Goal: Task Accomplishment & Management: Complete application form

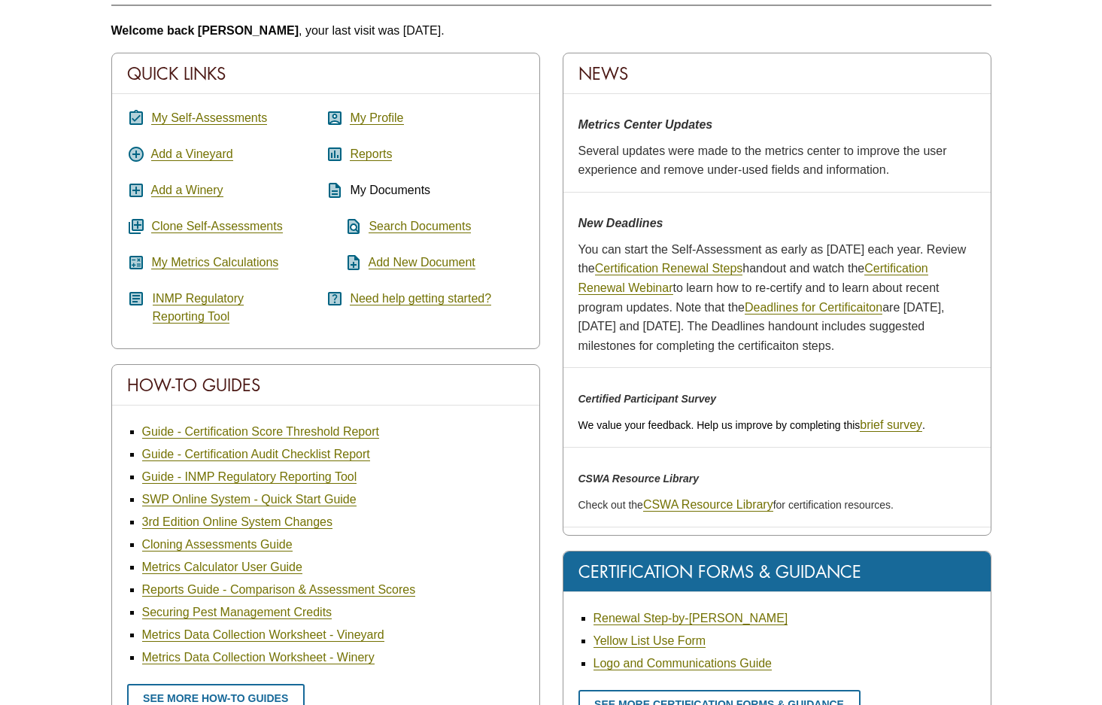
scroll to position [226, 0]
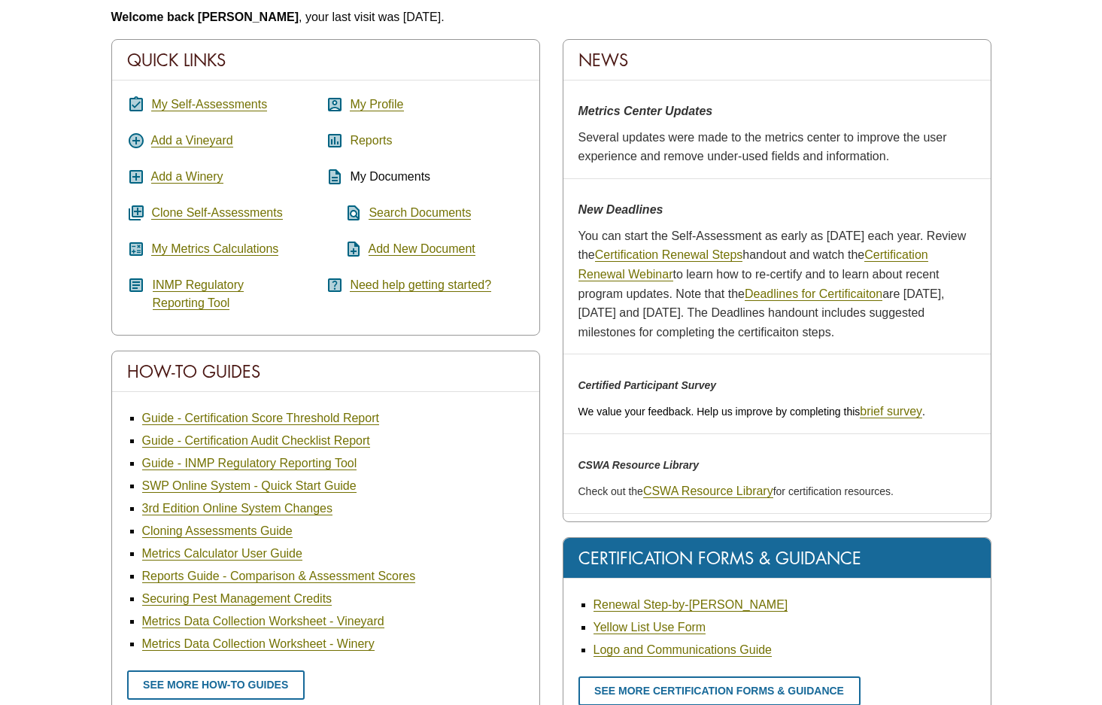
click at [358, 144] on link "Reports" at bounding box center [371, 141] width 42 height 14
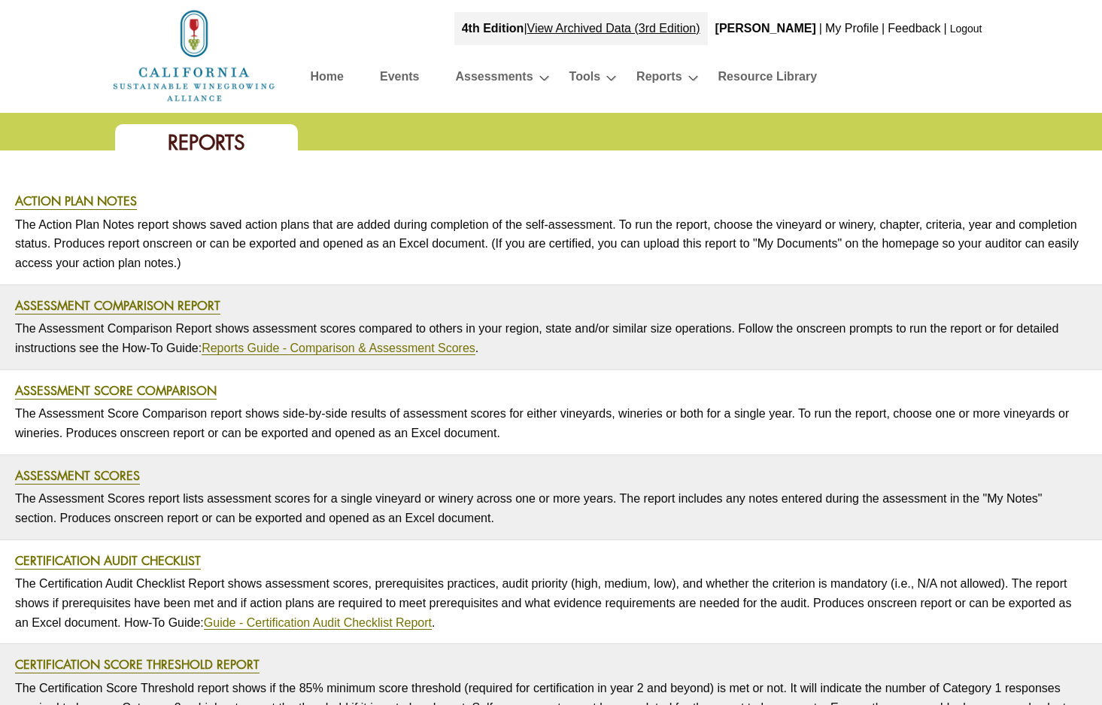
click at [324, 74] on link "Home" at bounding box center [327, 79] width 33 height 26
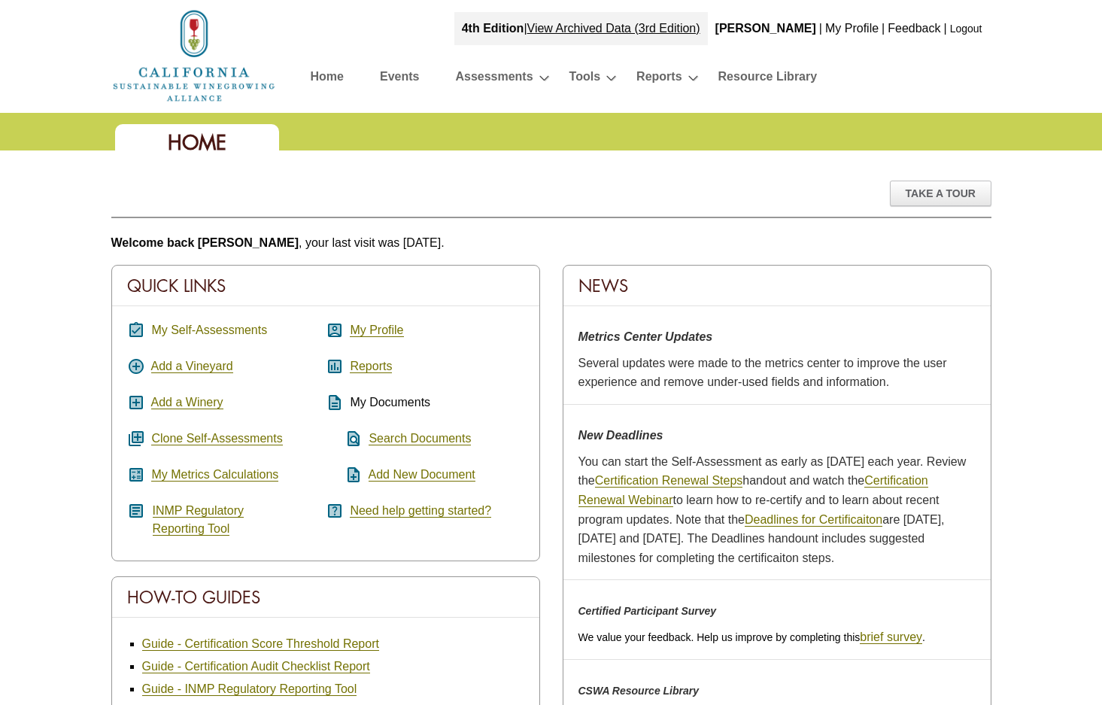
click at [185, 326] on link "My Self-Assessments" at bounding box center [209, 330] width 116 height 14
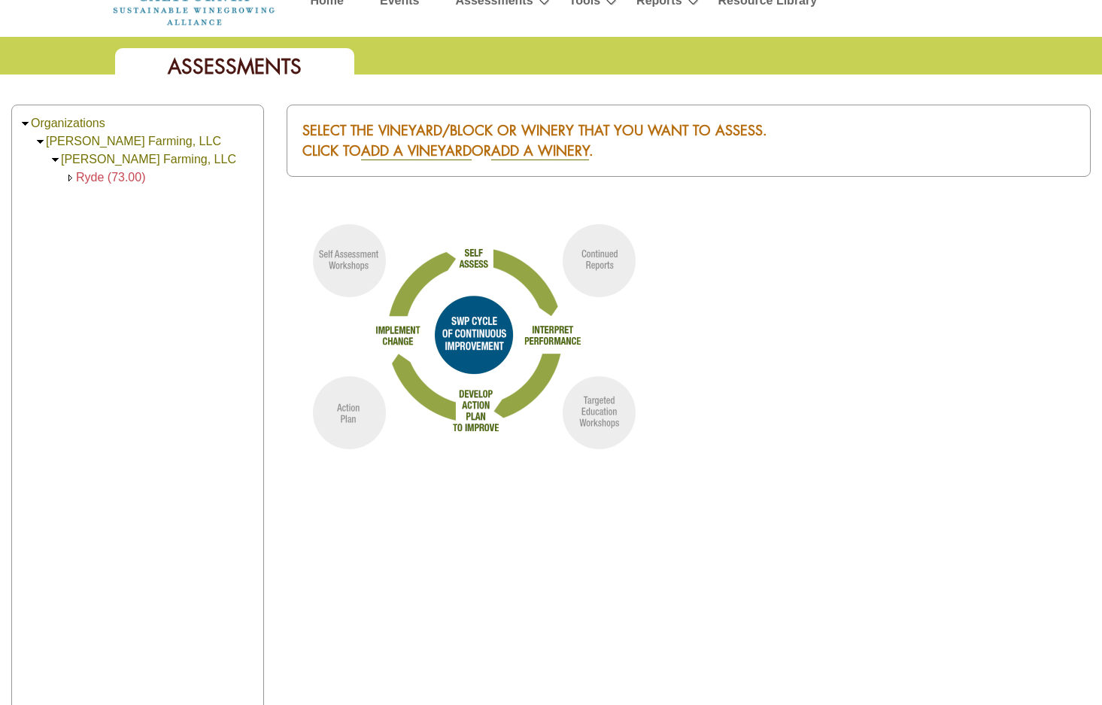
scroll to position [75, 0]
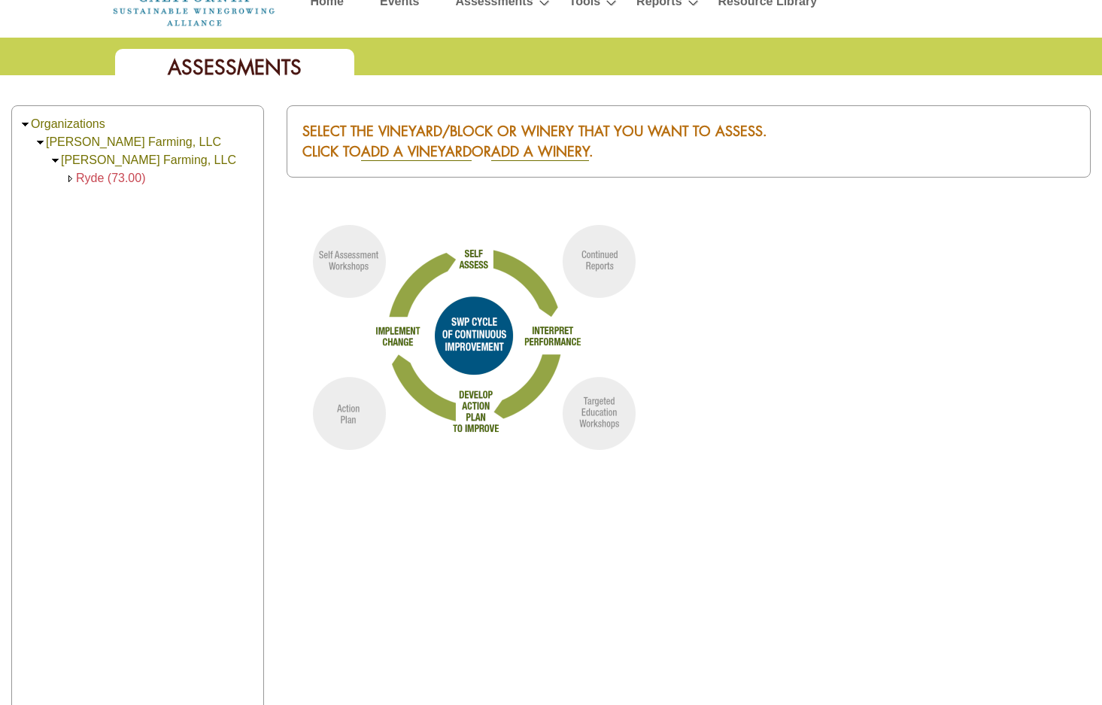
click at [129, 177] on span "Ryde (73.00)" at bounding box center [111, 177] width 70 height 13
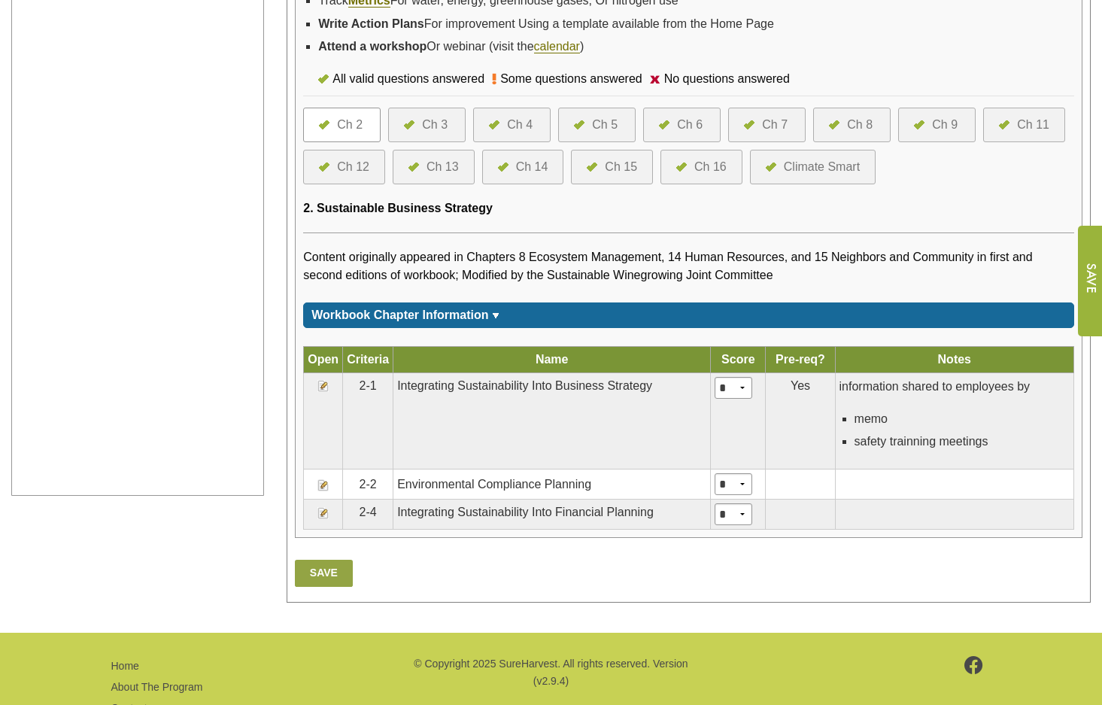
scroll to position [306, 0]
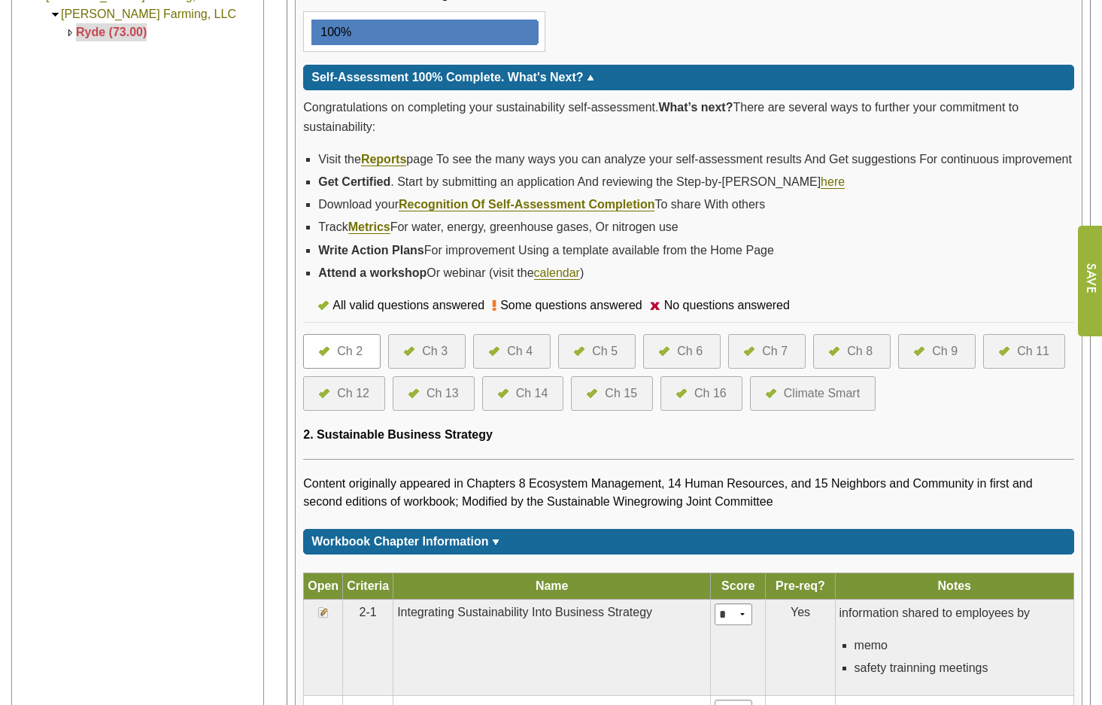
click at [426, 360] on div "Ch 3" at bounding box center [435, 351] width 26 height 18
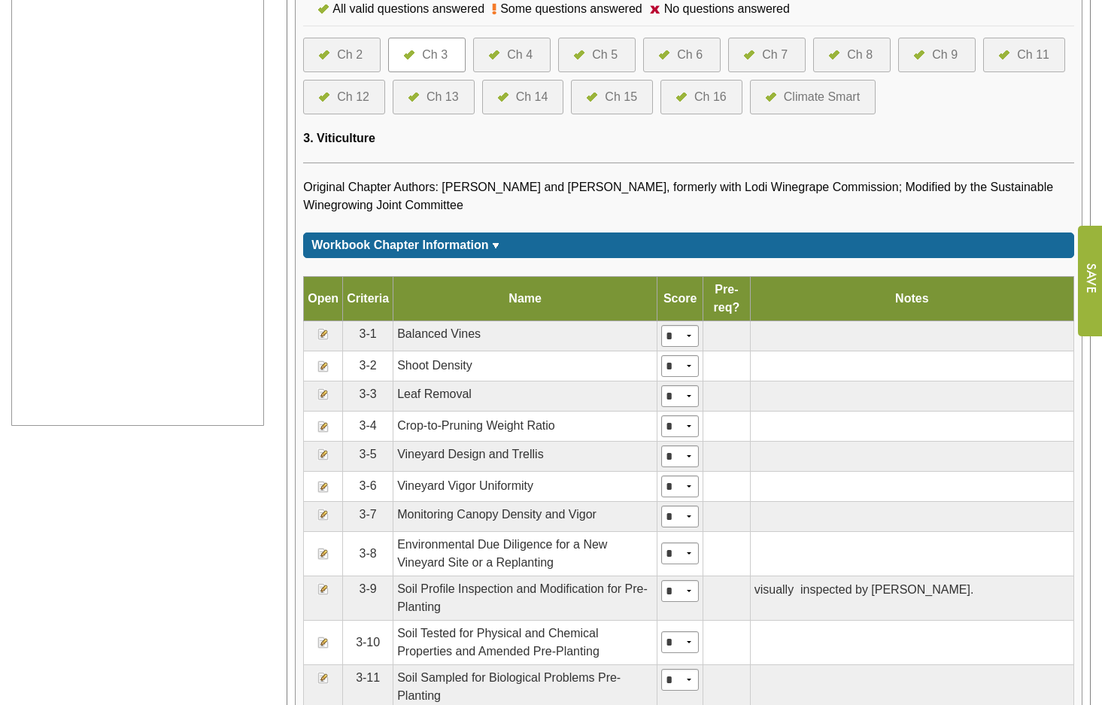
scroll to position [602, 0]
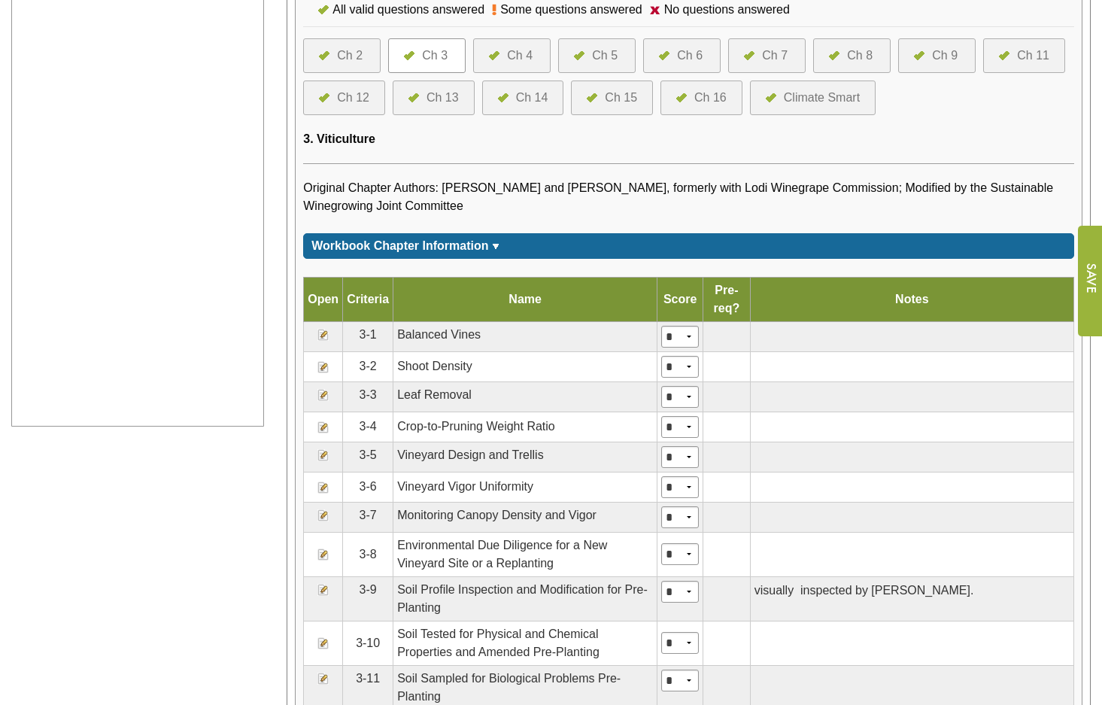
click at [523, 65] on div "Ch 4" at bounding box center [520, 56] width 26 height 18
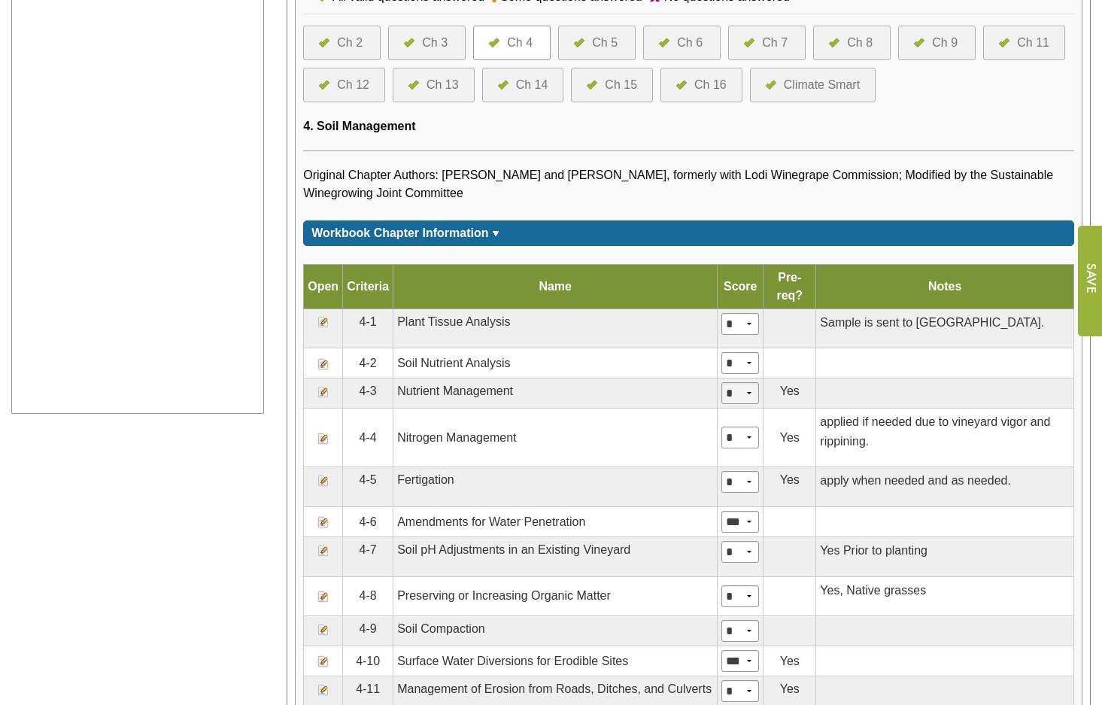
scroll to position [602, 0]
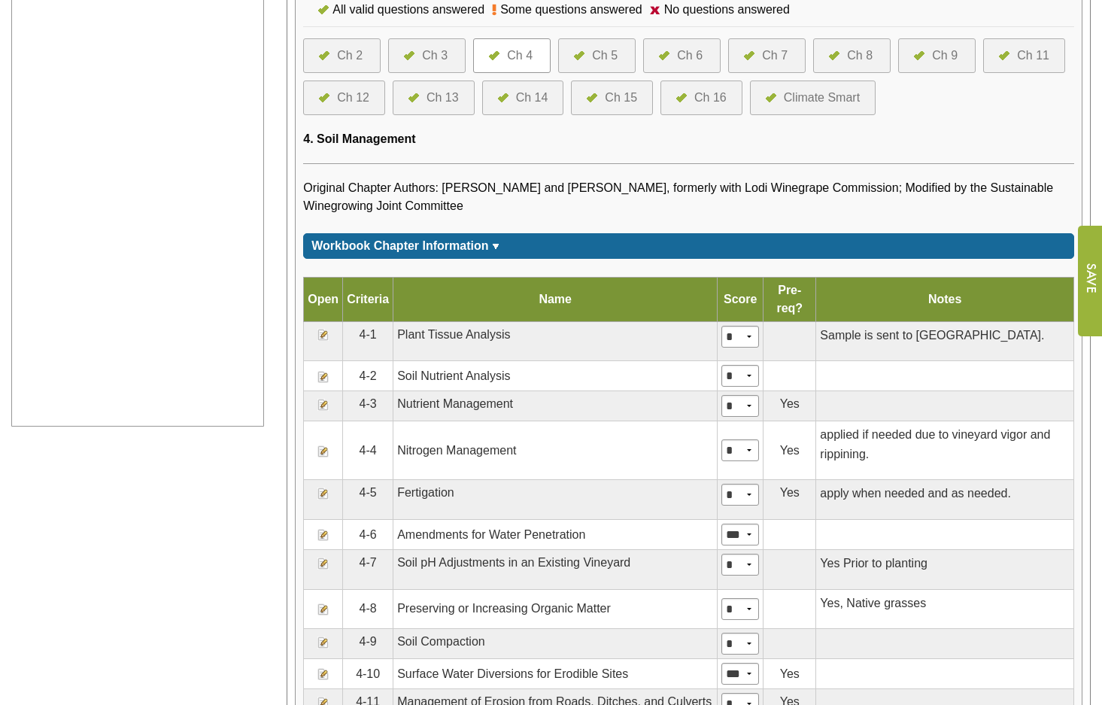
click at [600, 65] on div "Ch 5" at bounding box center [605, 56] width 26 height 18
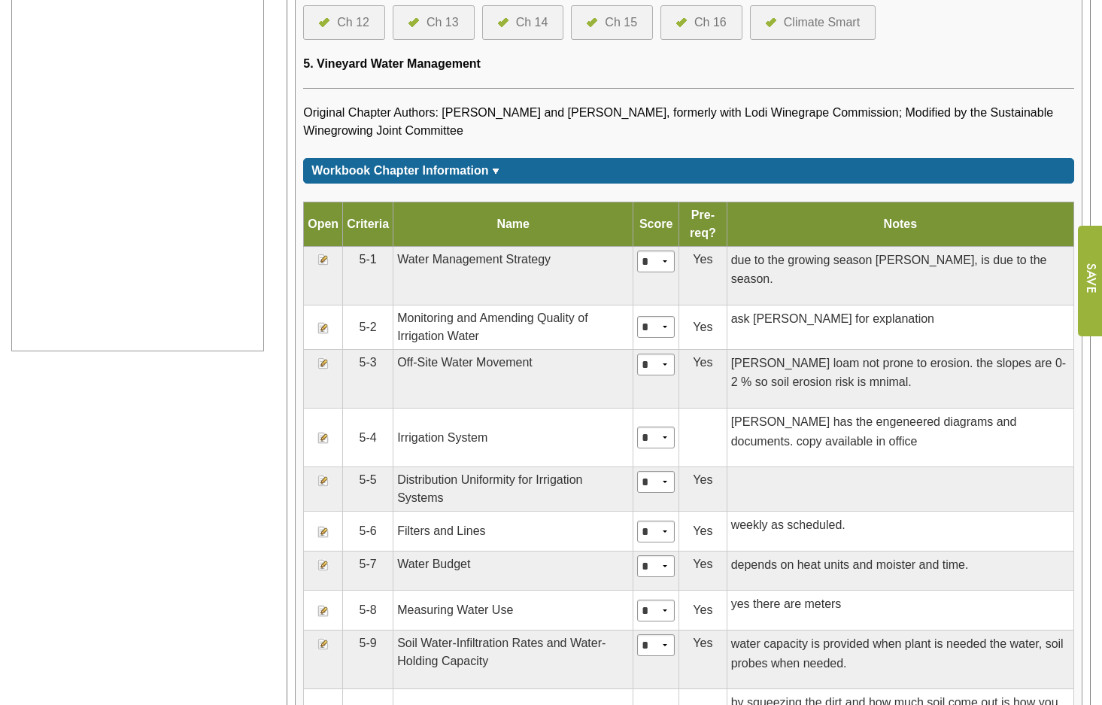
scroll to position [602, 0]
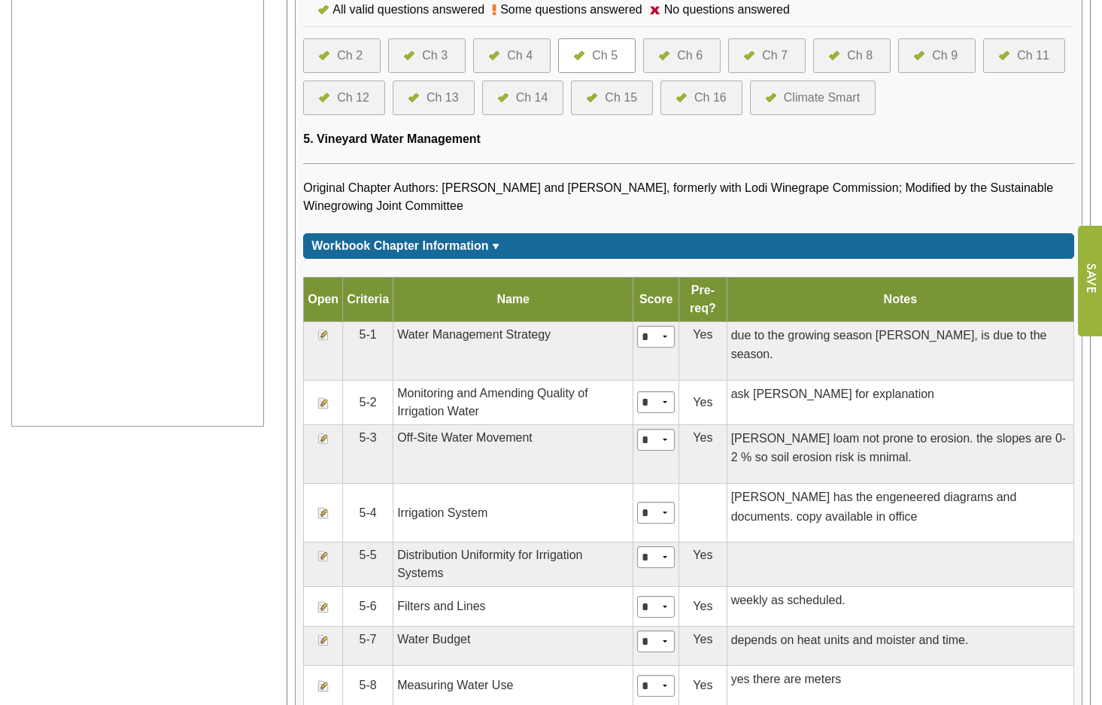
click at [679, 65] on div "Ch 6" at bounding box center [690, 56] width 26 height 18
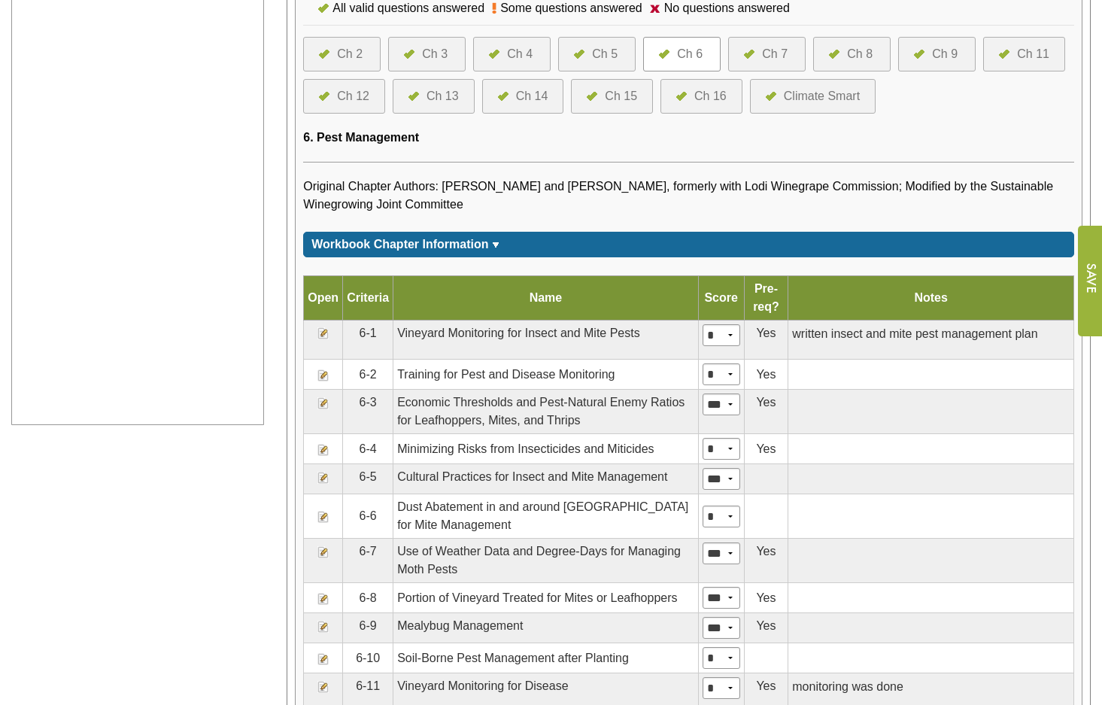
scroll to position [602, 0]
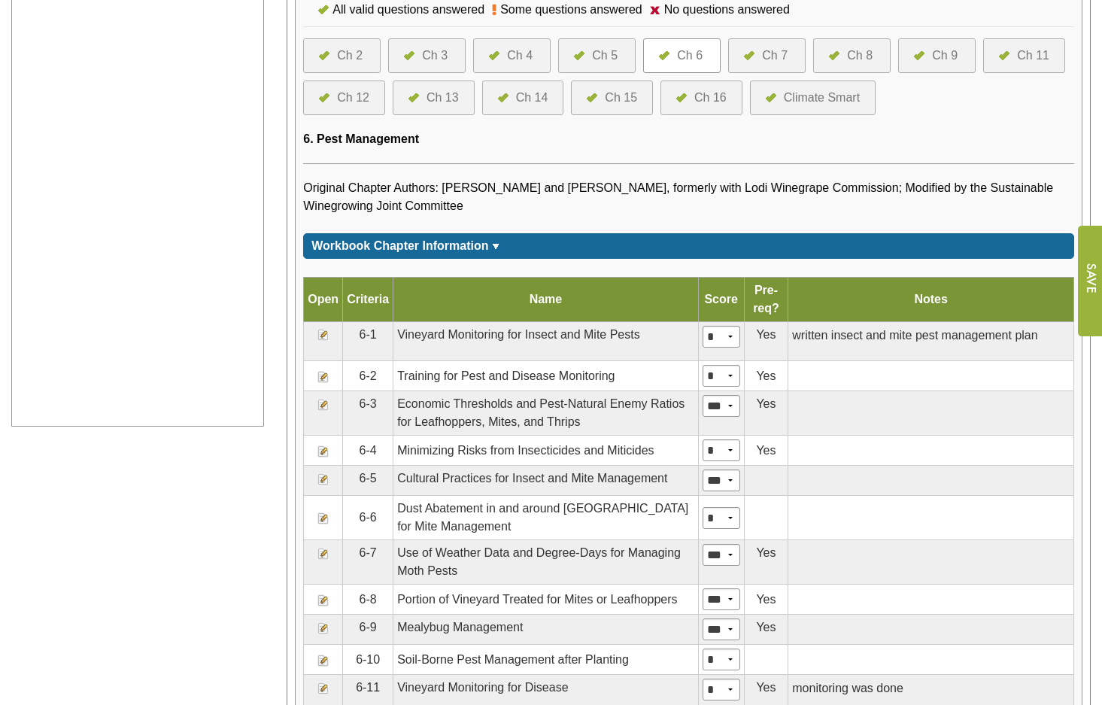
click at [770, 65] on div "Ch 7" at bounding box center [775, 56] width 26 height 18
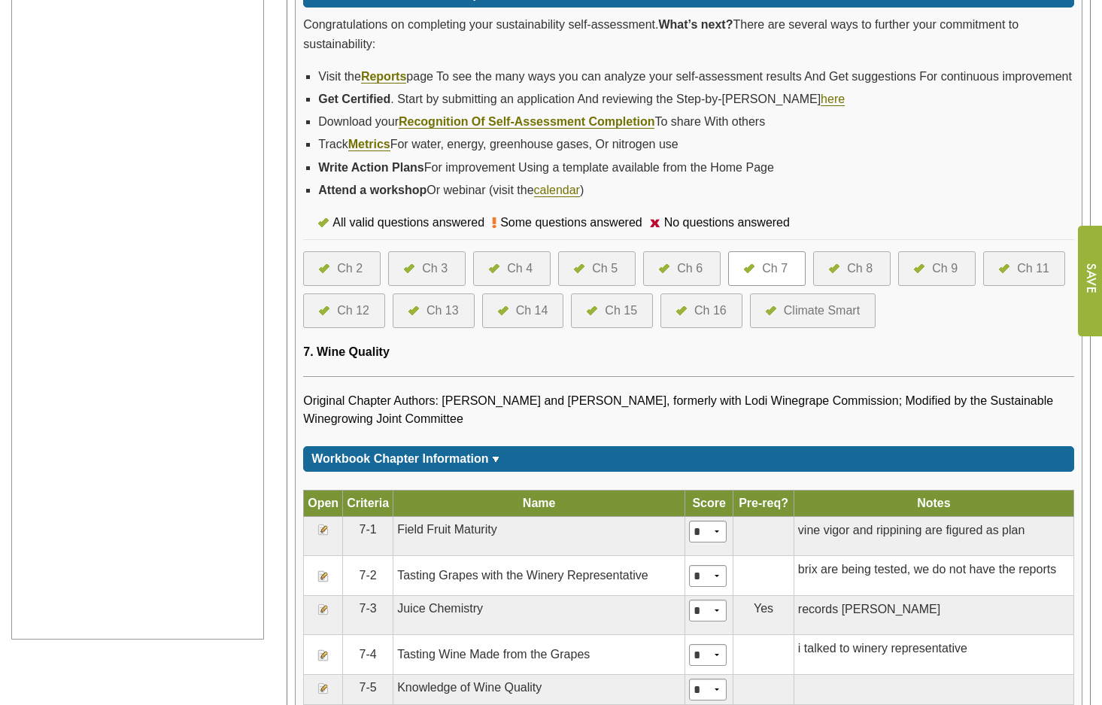
scroll to position [362, 0]
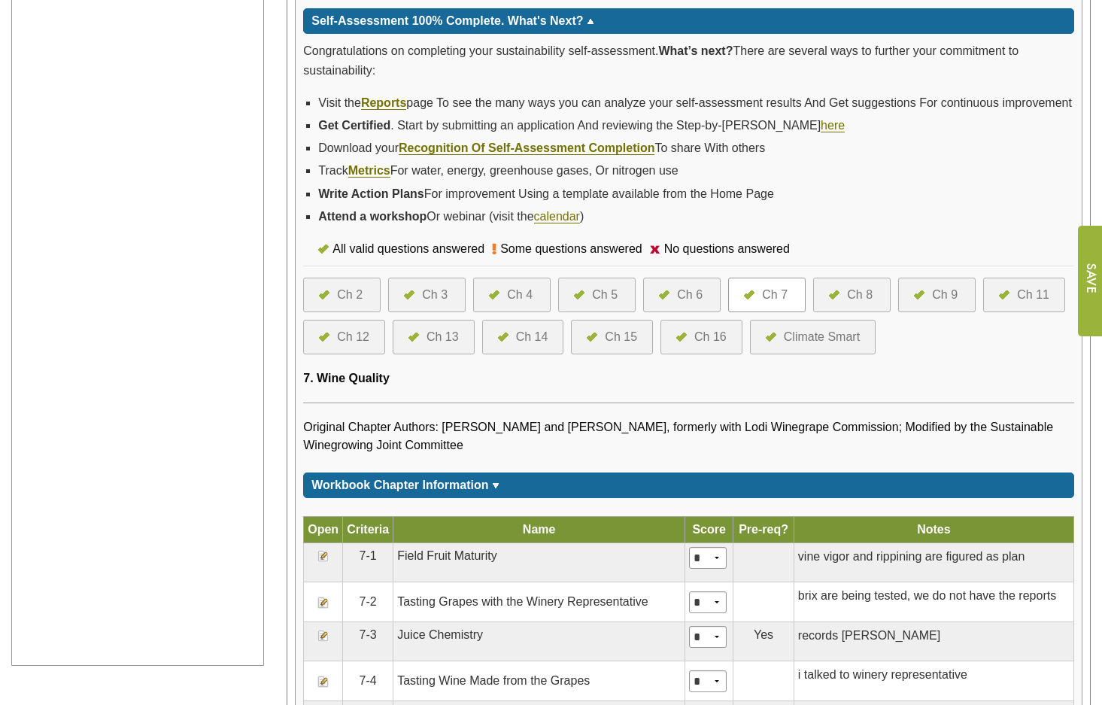
click at [847, 304] on div "Ch 8" at bounding box center [851, 295] width 44 height 18
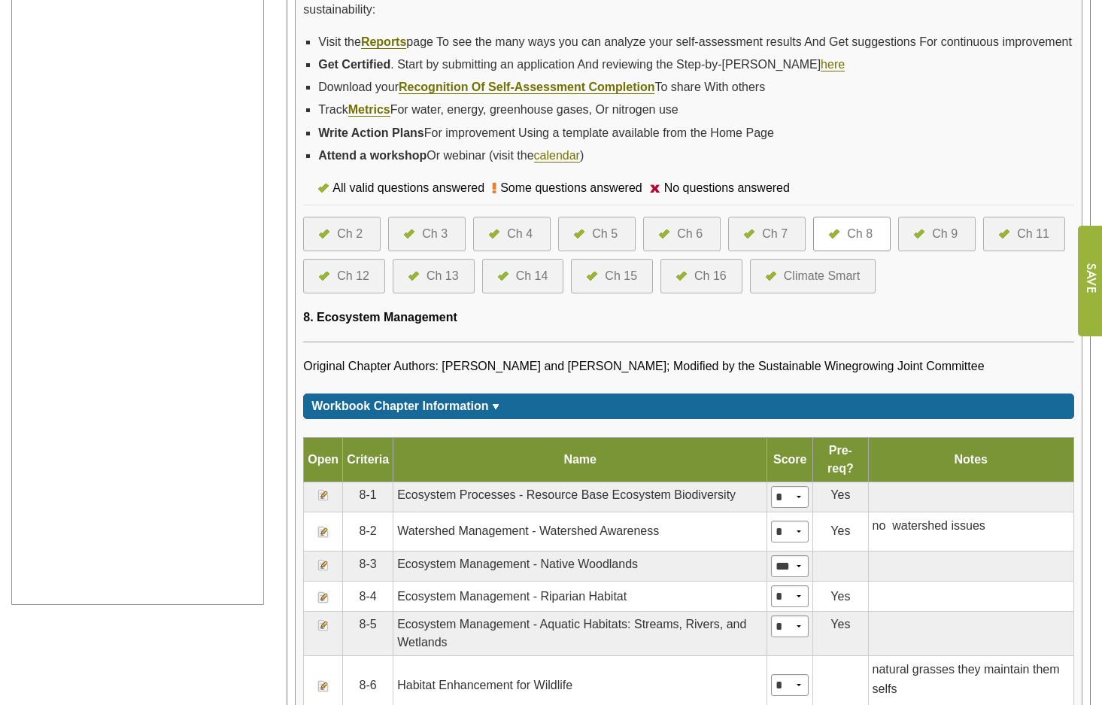
scroll to position [397, 0]
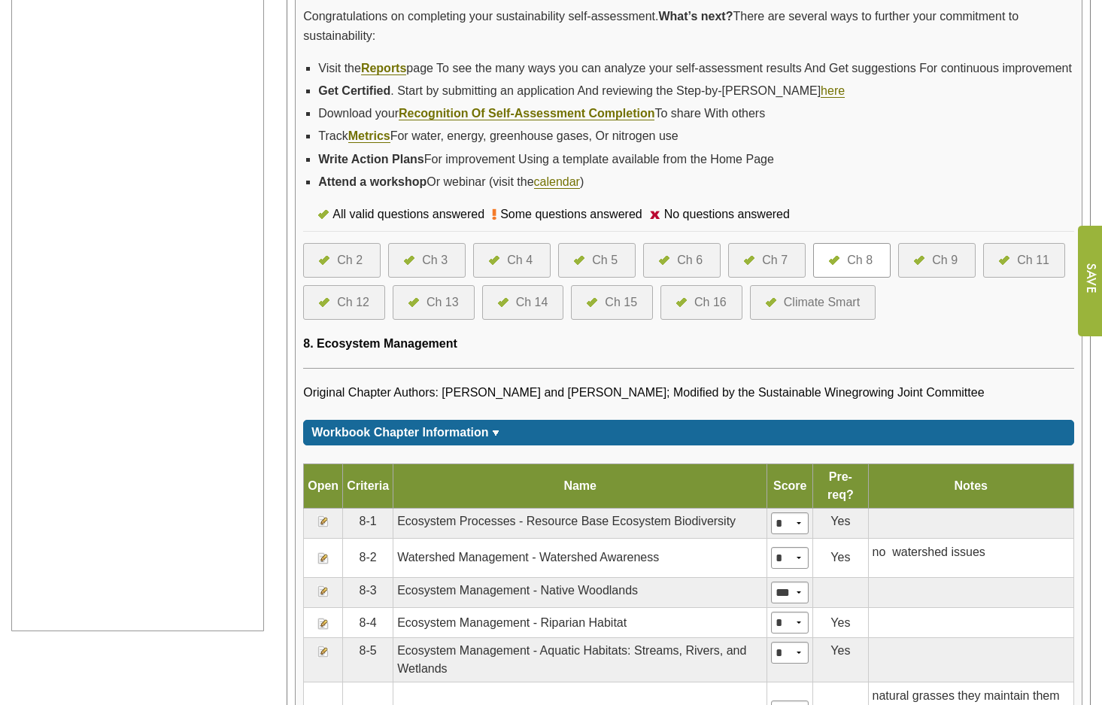
click at [930, 269] on div at bounding box center [923, 260] width 18 height 18
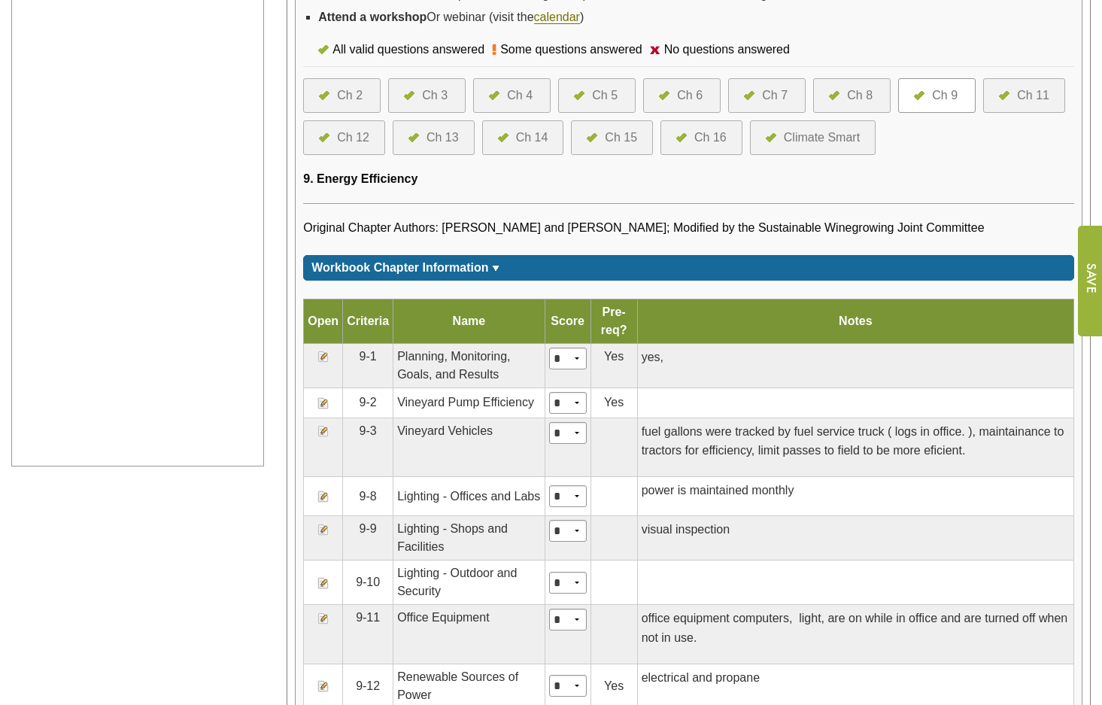
scroll to position [526, 0]
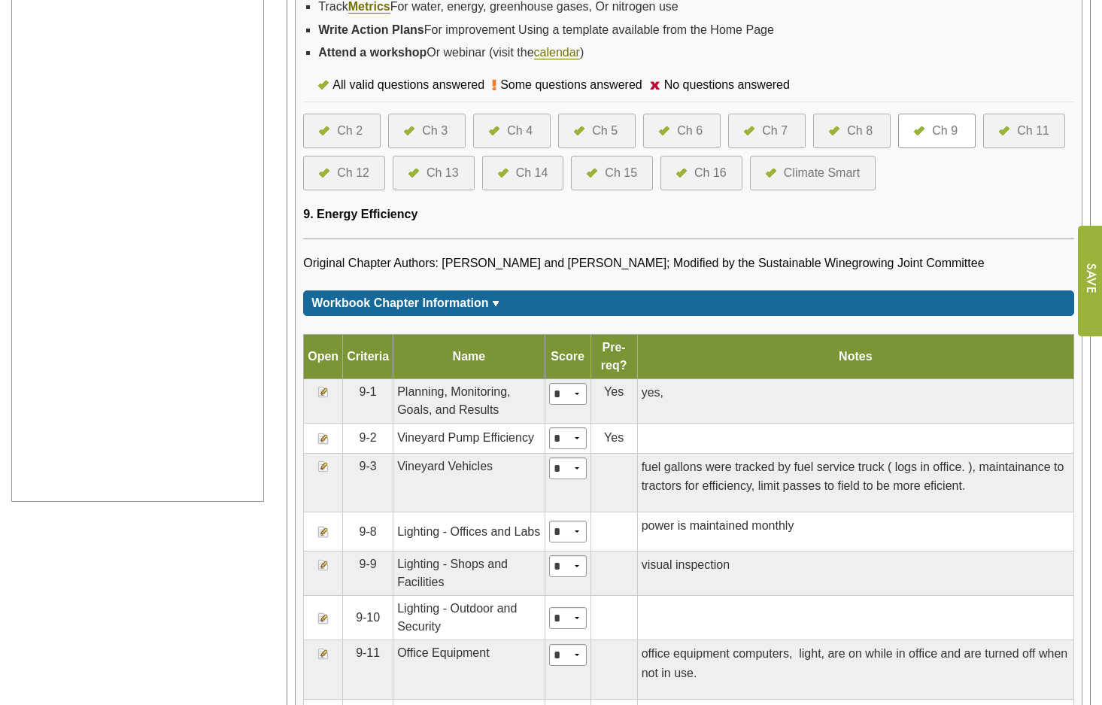
click at [1013, 140] on div at bounding box center [1008, 131] width 18 height 18
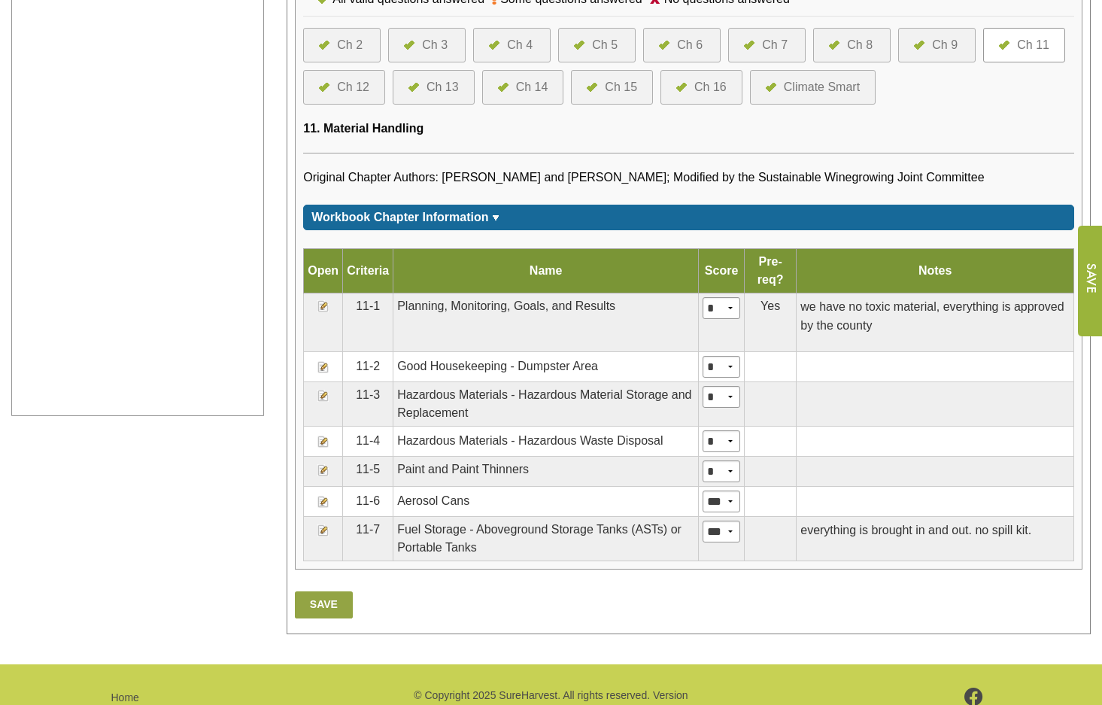
scroll to position [568, 0]
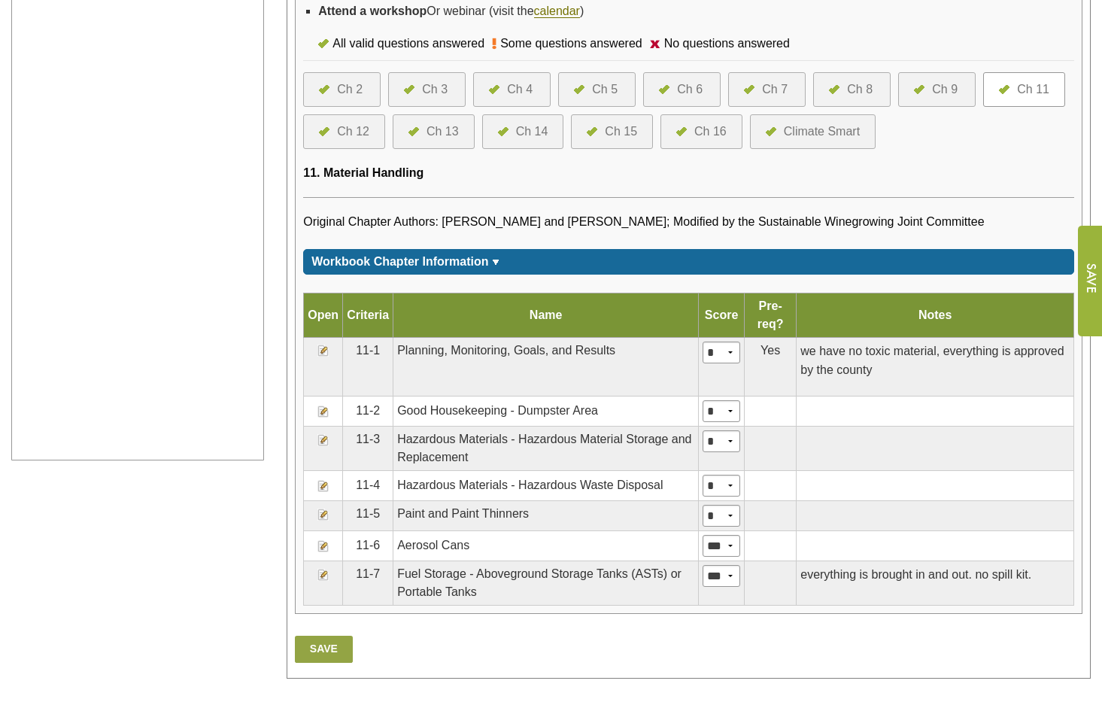
click at [357, 141] on div "Ch 12" at bounding box center [353, 132] width 32 height 18
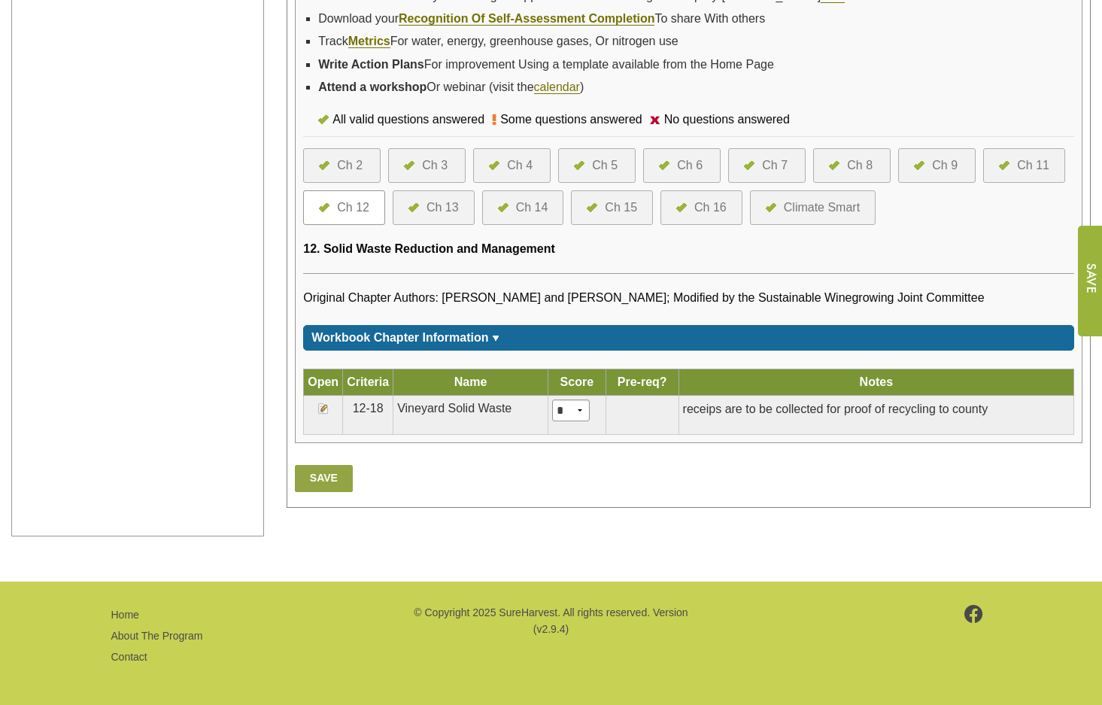
scroll to position [493, 0]
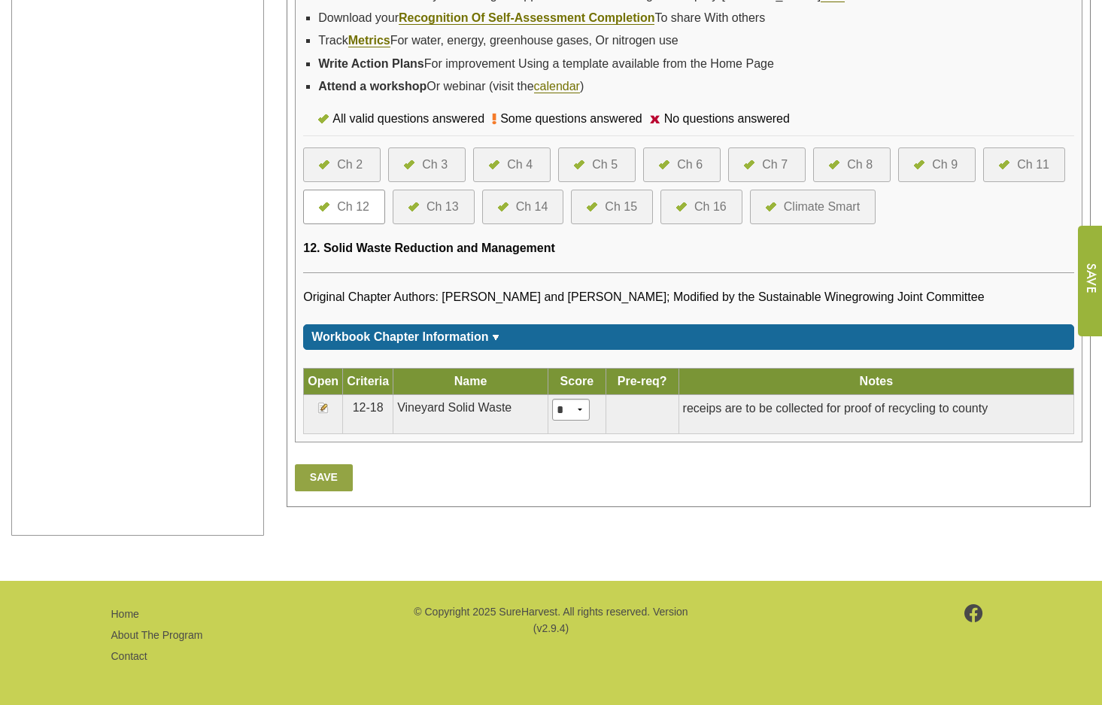
click at [438, 216] on div "Ch 13" at bounding box center [442, 207] width 32 height 18
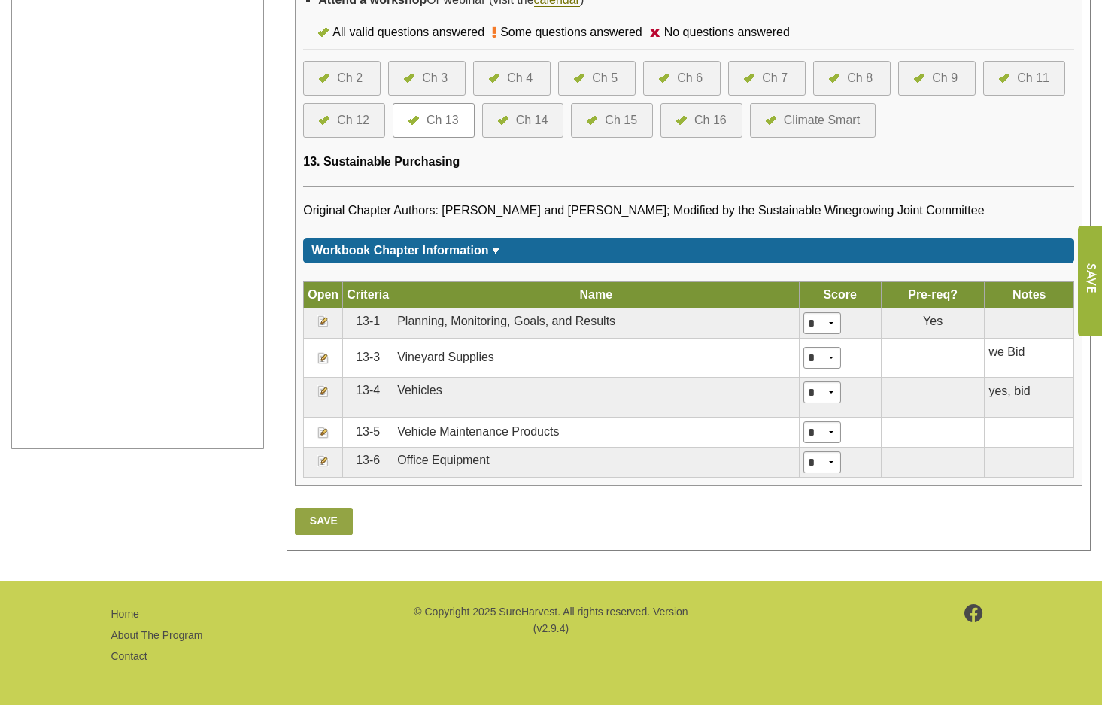
scroll to position [526, 0]
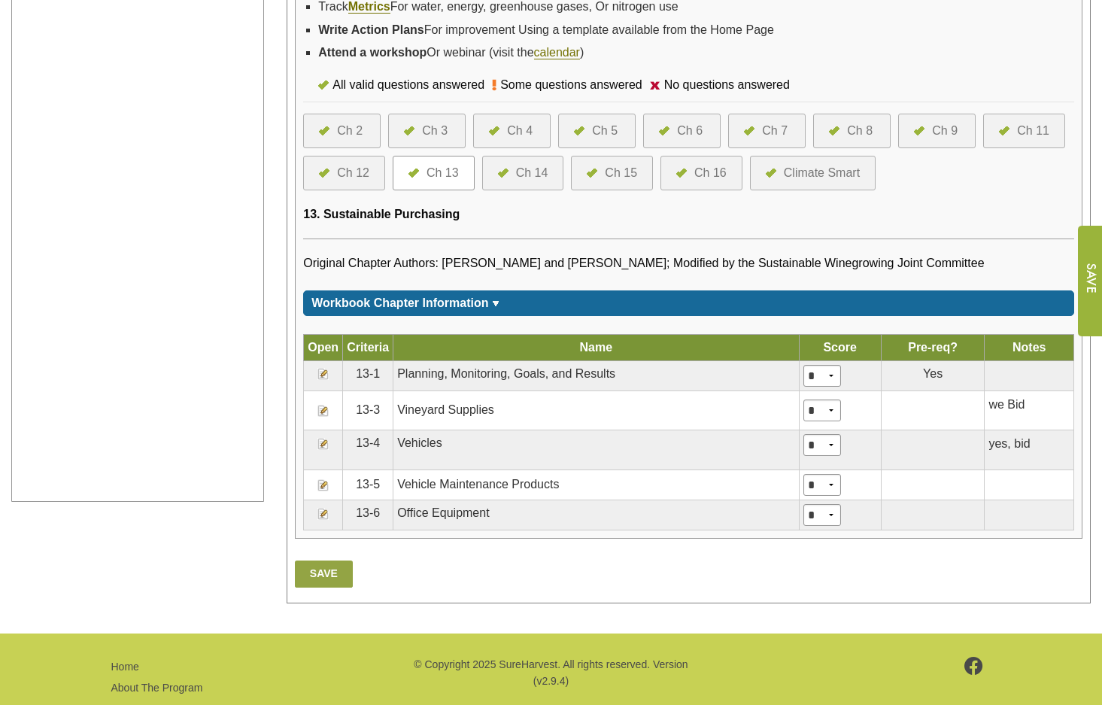
click at [526, 182] on div "Ch 14" at bounding box center [532, 173] width 32 height 18
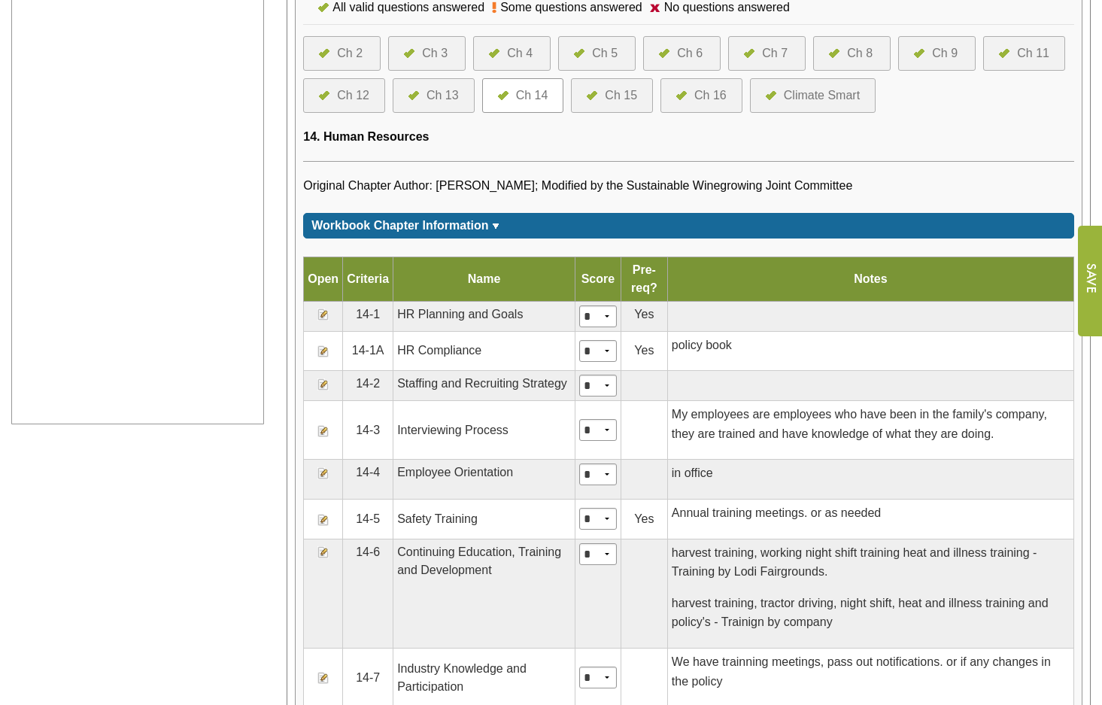
scroll to position [602, 0]
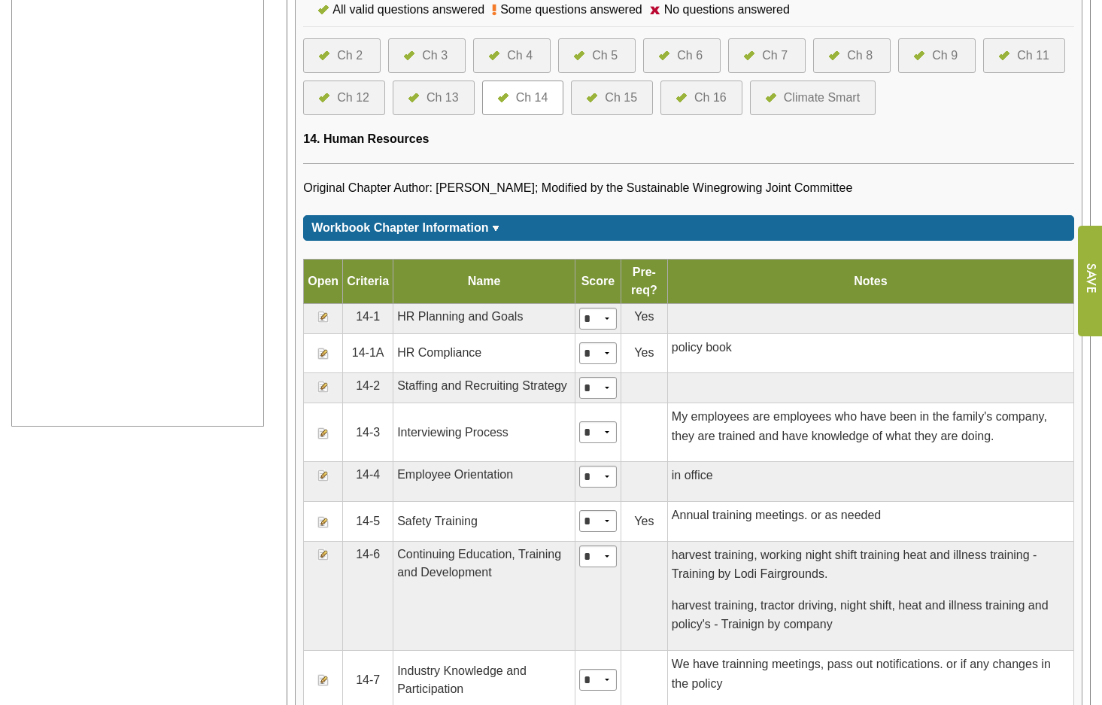
click at [614, 107] on div "Ch 15" at bounding box center [621, 98] width 32 height 18
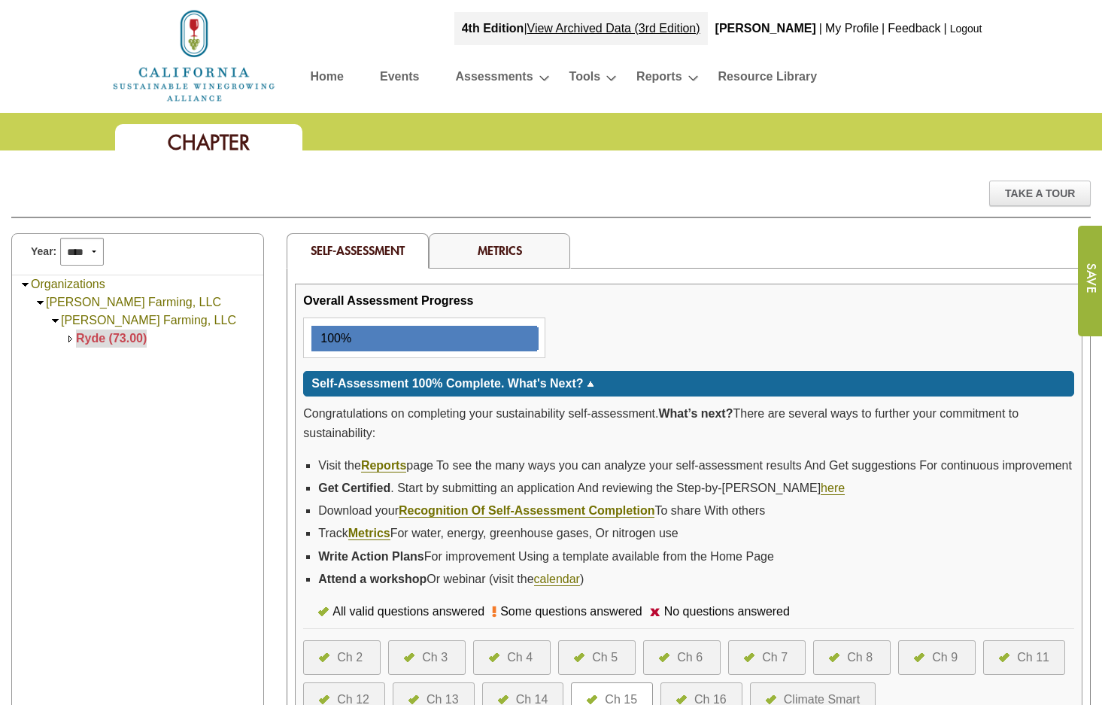
scroll to position [643, 0]
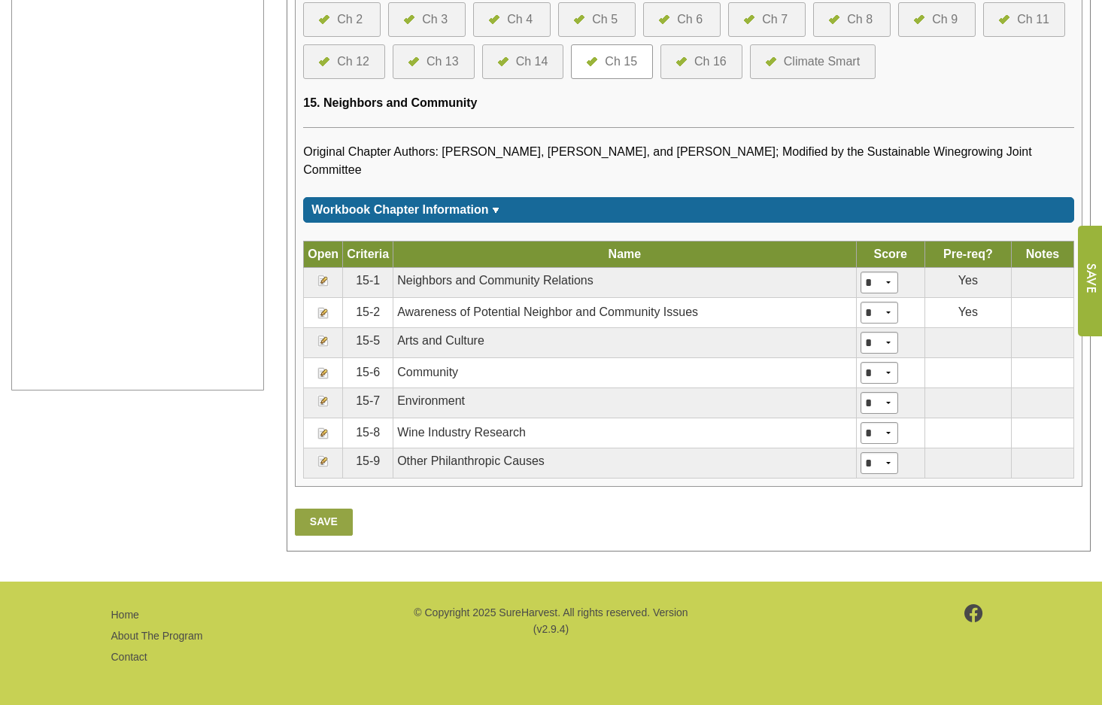
click at [708, 71] on div "Ch 16" at bounding box center [710, 62] width 32 height 18
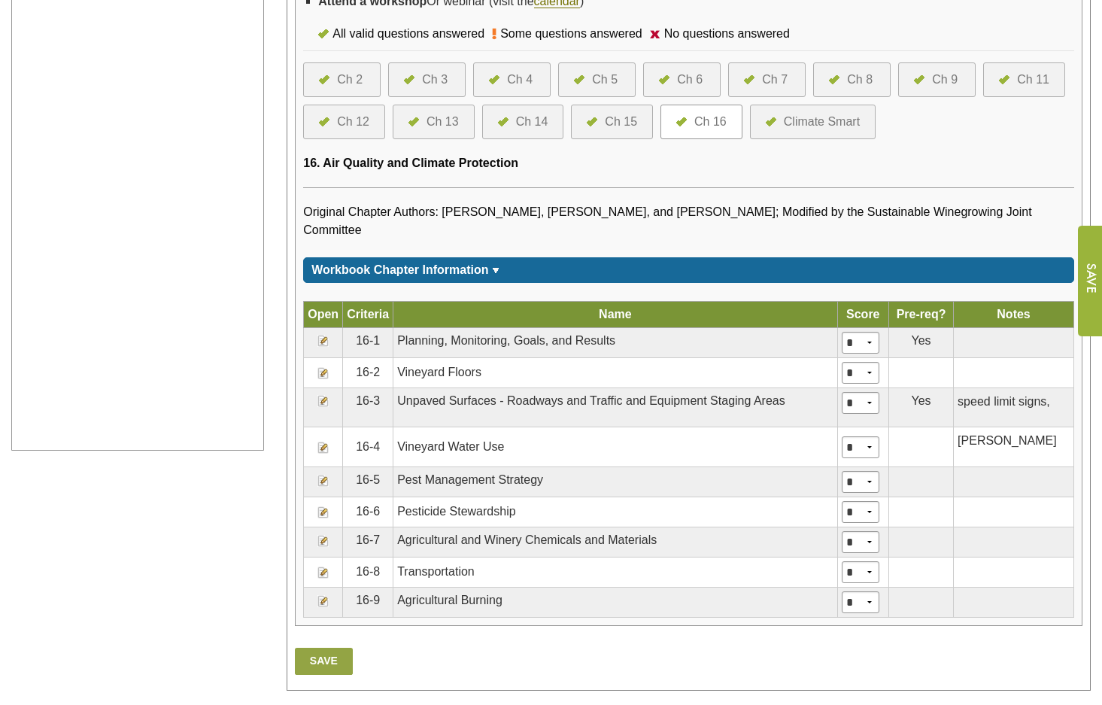
scroll to position [571, 0]
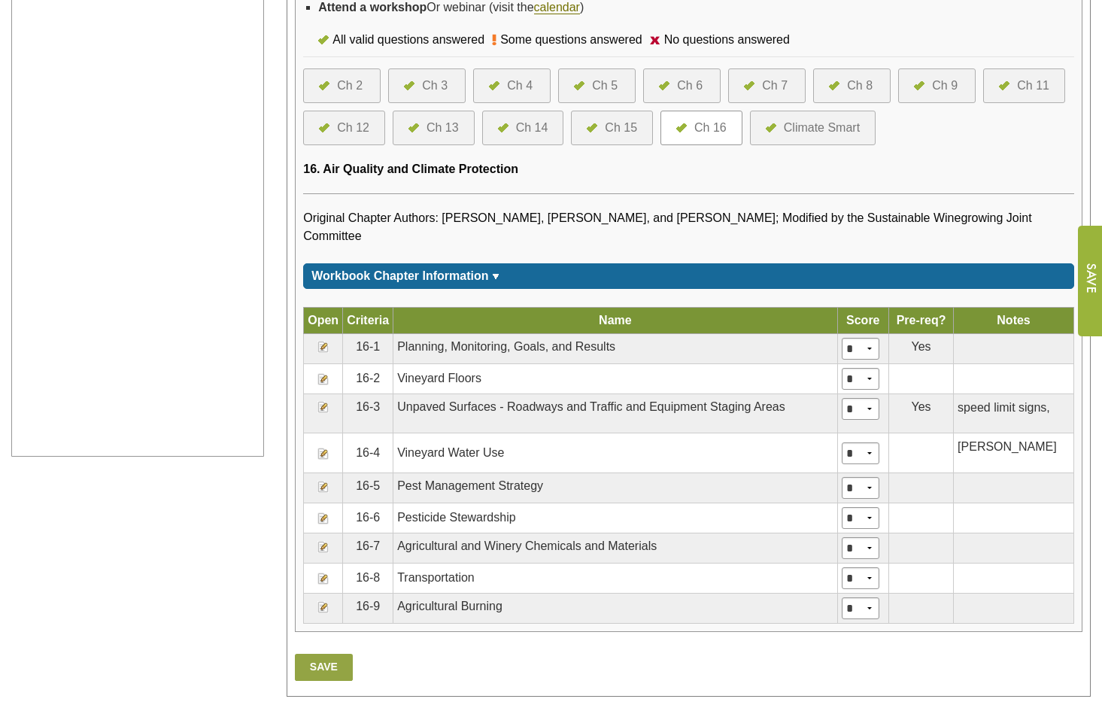
click at [783, 137] on div "Climate Smart" at bounding box center [821, 128] width 76 height 18
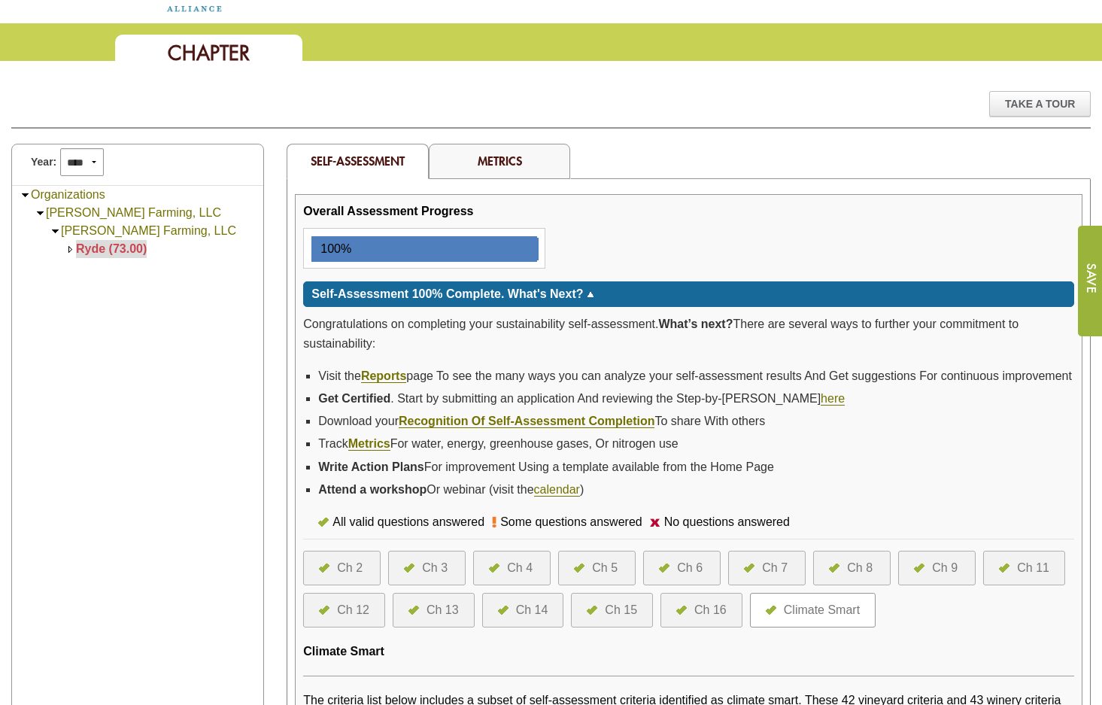
scroll to position [63, 0]
